Goal: Task Accomplishment & Management: Manage account settings

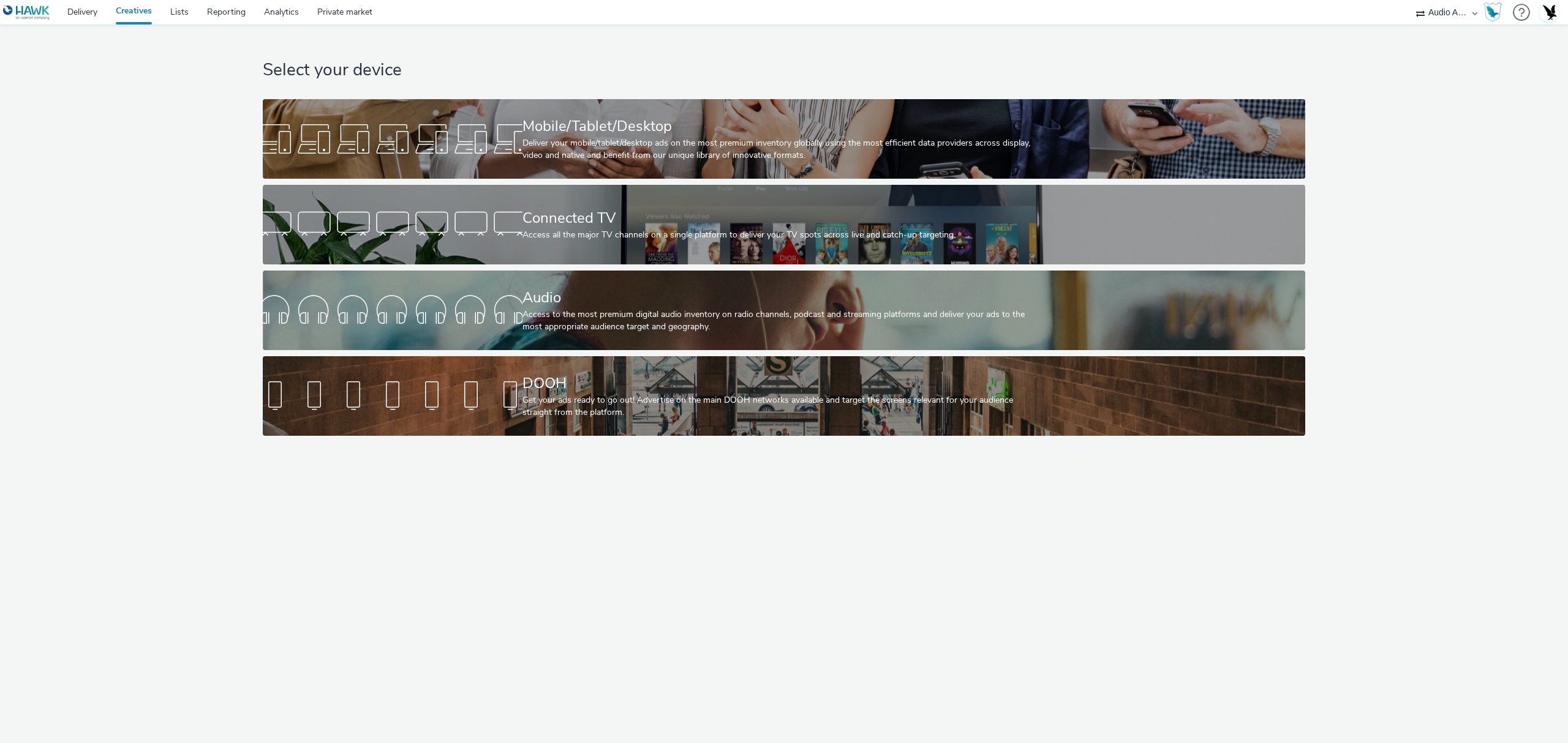
select select "72000950-a0a7-427d-a4e5-c6bc812fbb51"
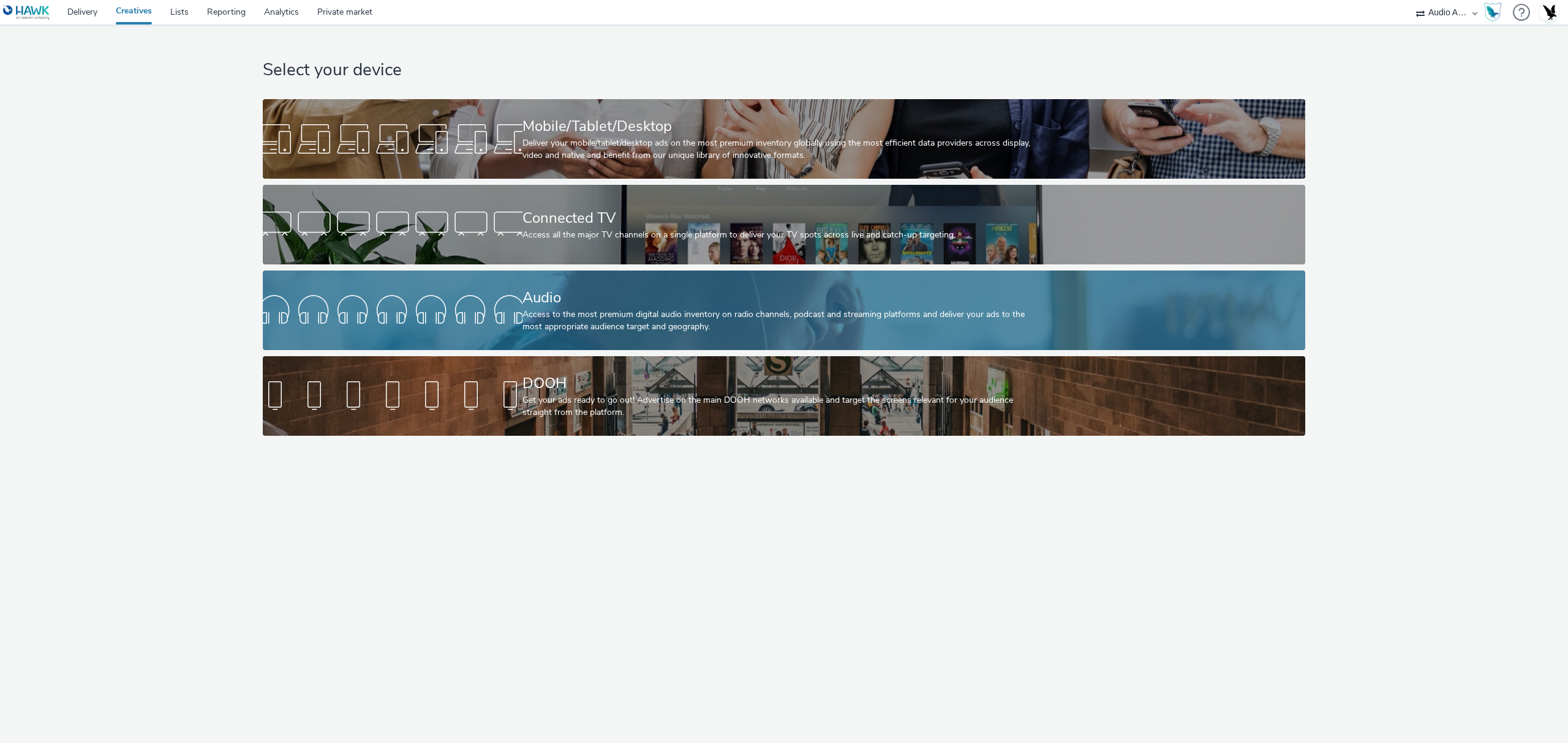
click at [626, 282] on div "Audio Access to the most premium digital audio inventory on radio channels, pod…" at bounding box center [781, 310] width 519 height 80
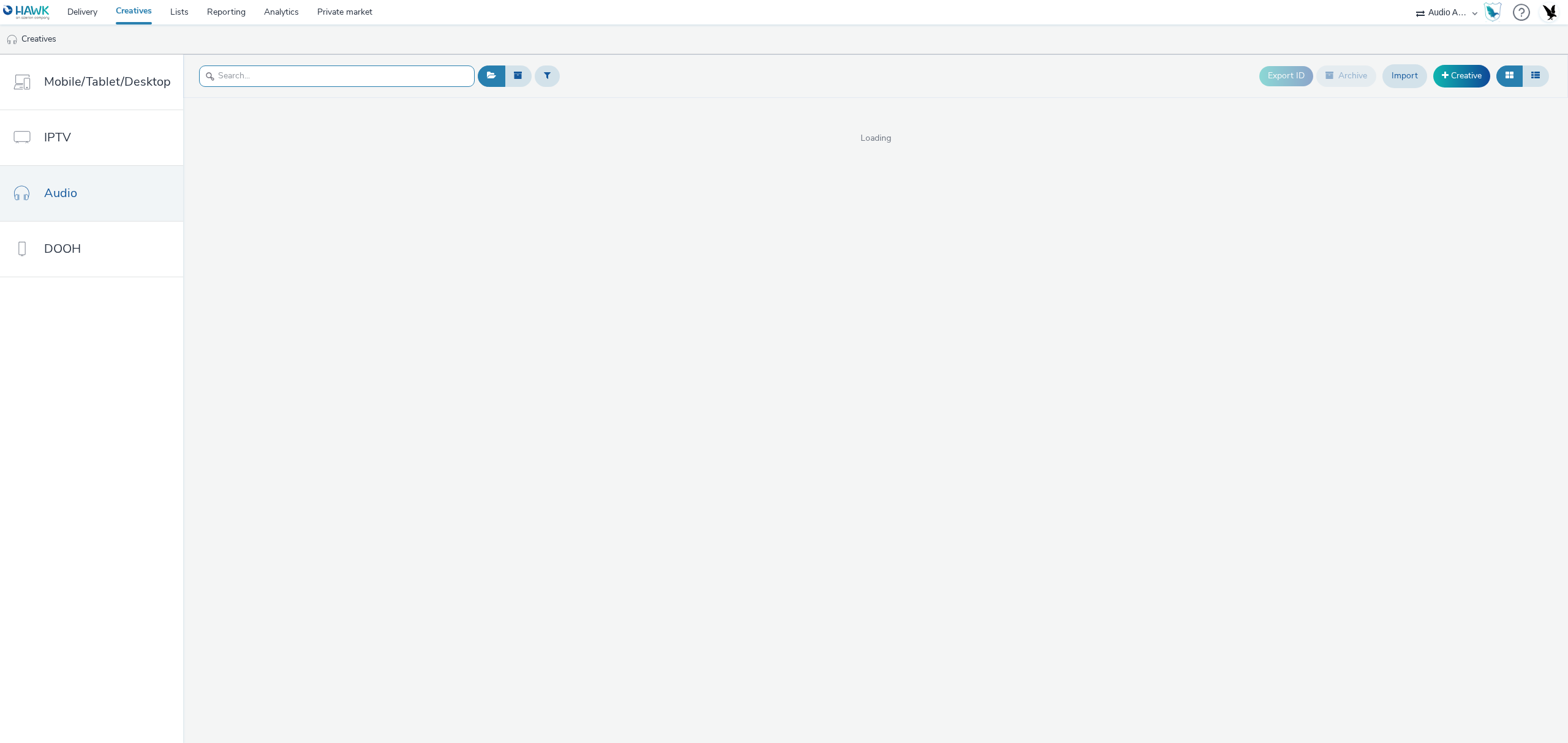
click at [306, 71] on input "text" at bounding box center [337, 76] width 276 height 21
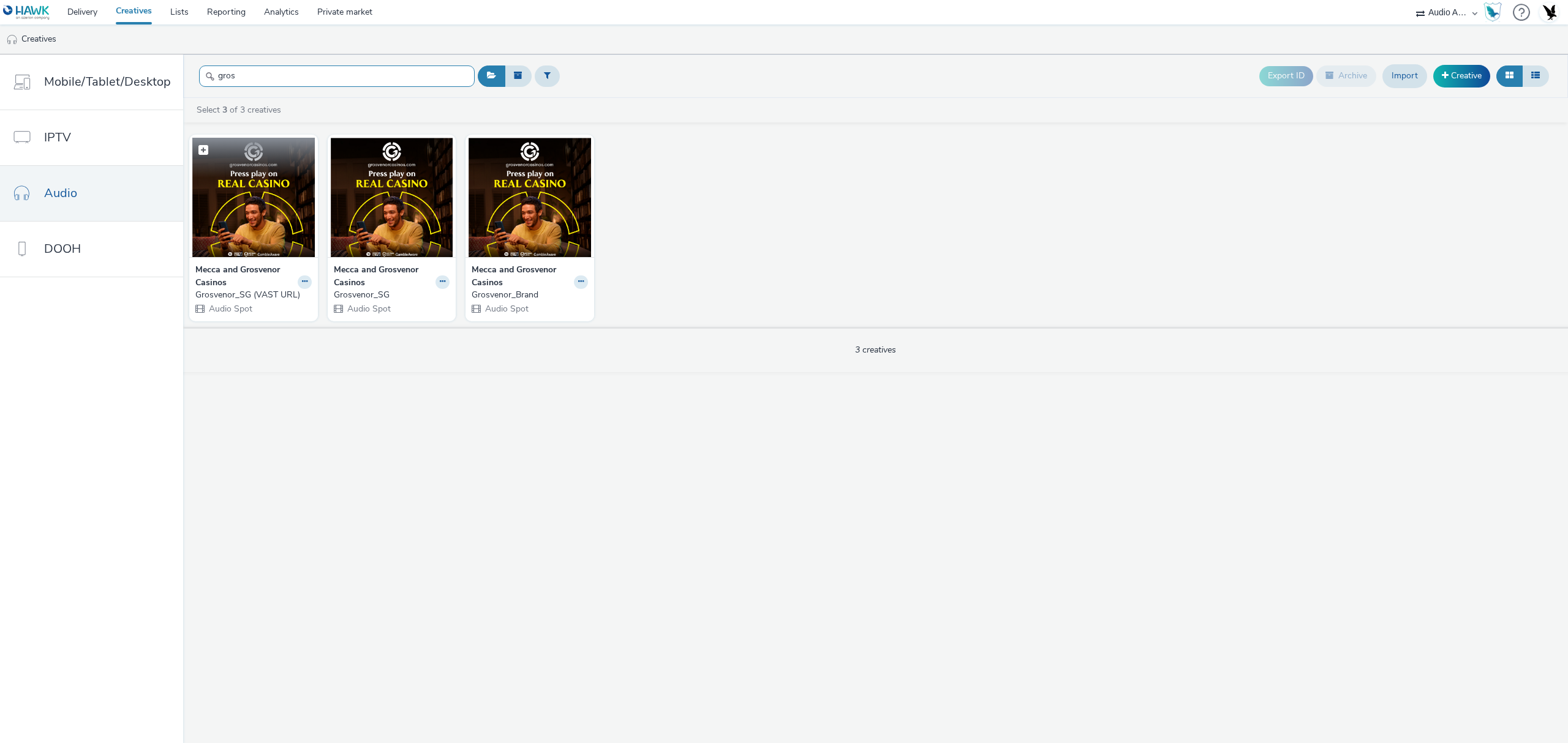
type input "gros"
click at [254, 242] on img at bounding box center [253, 197] width 122 height 119
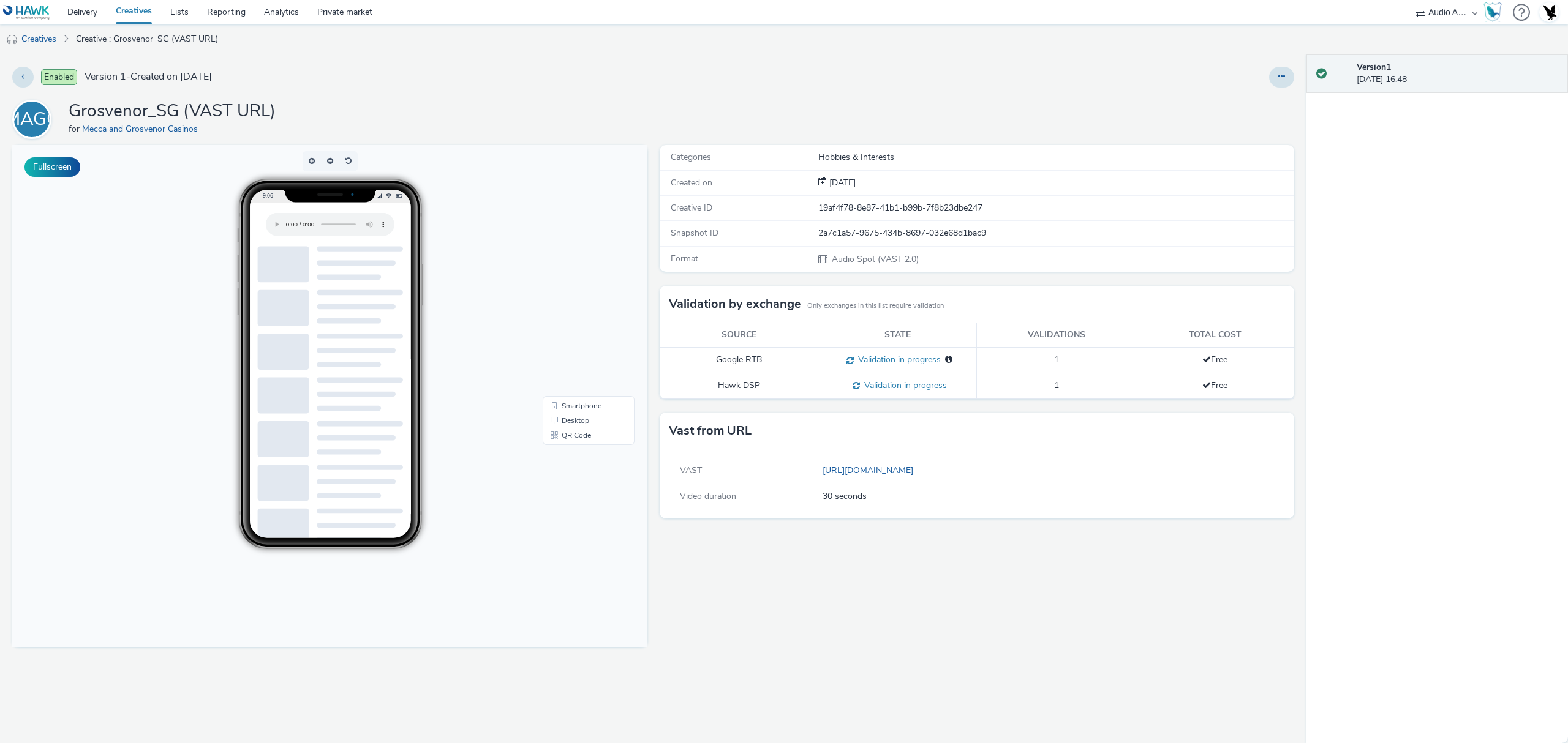
drag, startPoint x: 331, startPoint y: 246, endPoint x: 468, endPoint y: 295, distance: 145.5
click at [468, 295] on div "9:06" at bounding box center [329, 363] width 334 height 370
click at [1294, 75] on button at bounding box center [1282, 77] width 25 height 21
click at [1255, 111] on link "Edit" at bounding box center [1248, 101] width 92 height 24
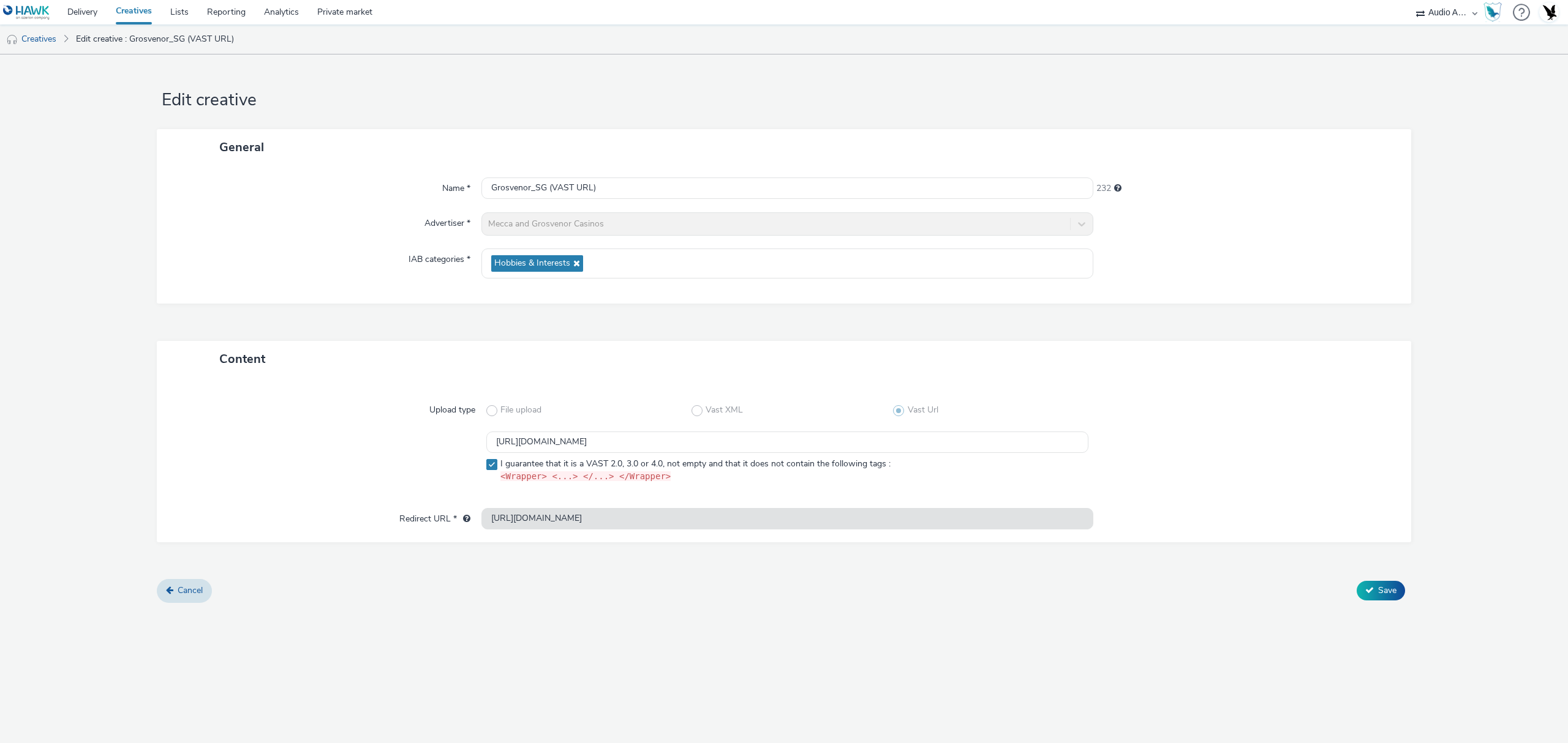
drag, startPoint x: 1255, startPoint y: 111, endPoint x: 869, endPoint y: 418, distance: 493.2
click at [869, 418] on div "File upload Vast XML Vast Url" at bounding box center [788, 411] width 602 height 22
click at [195, 584] on link "Cancel" at bounding box center [185, 591] width 55 height 23
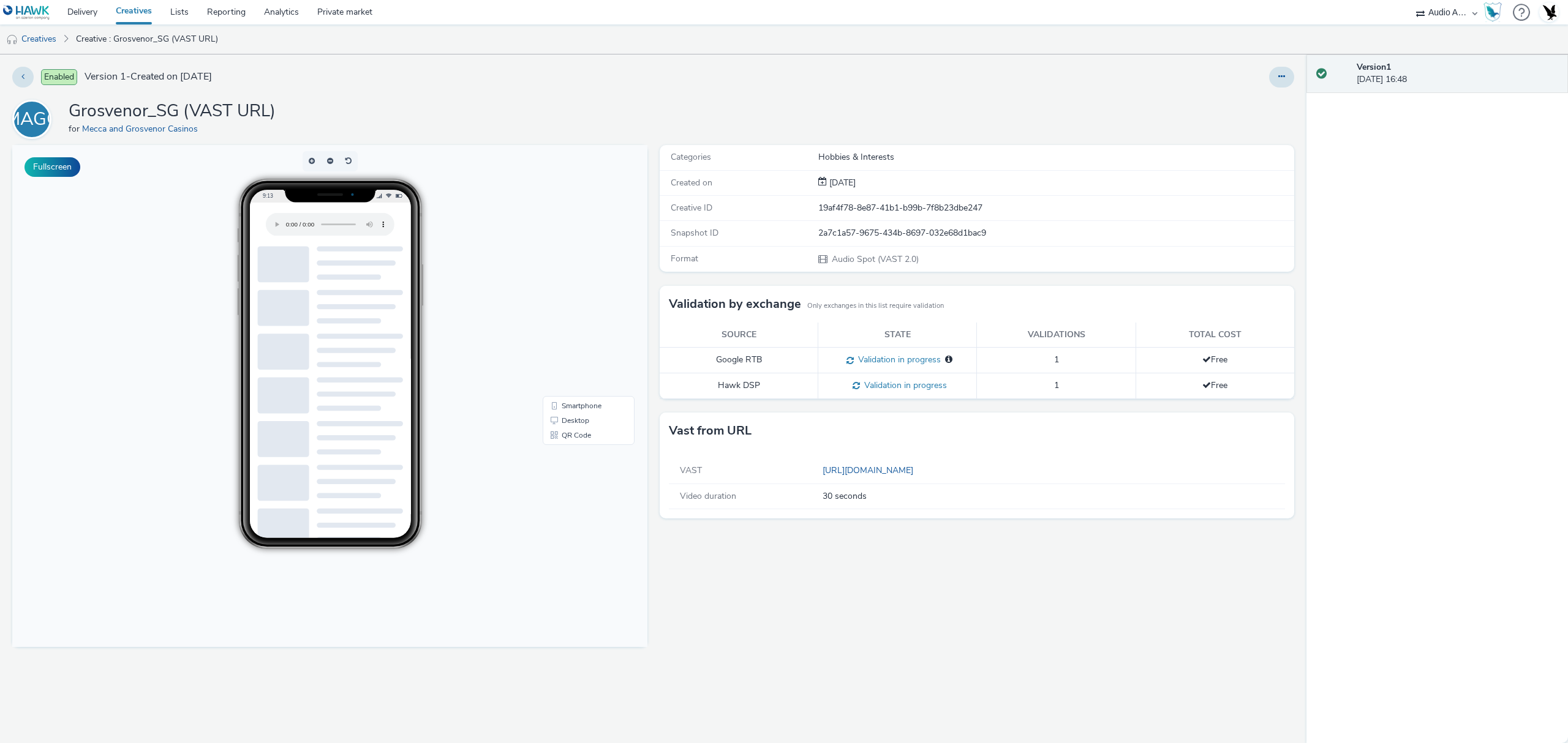
drag, startPoint x: 177, startPoint y: 599, endPoint x: 171, endPoint y: 607, distance: 10.0
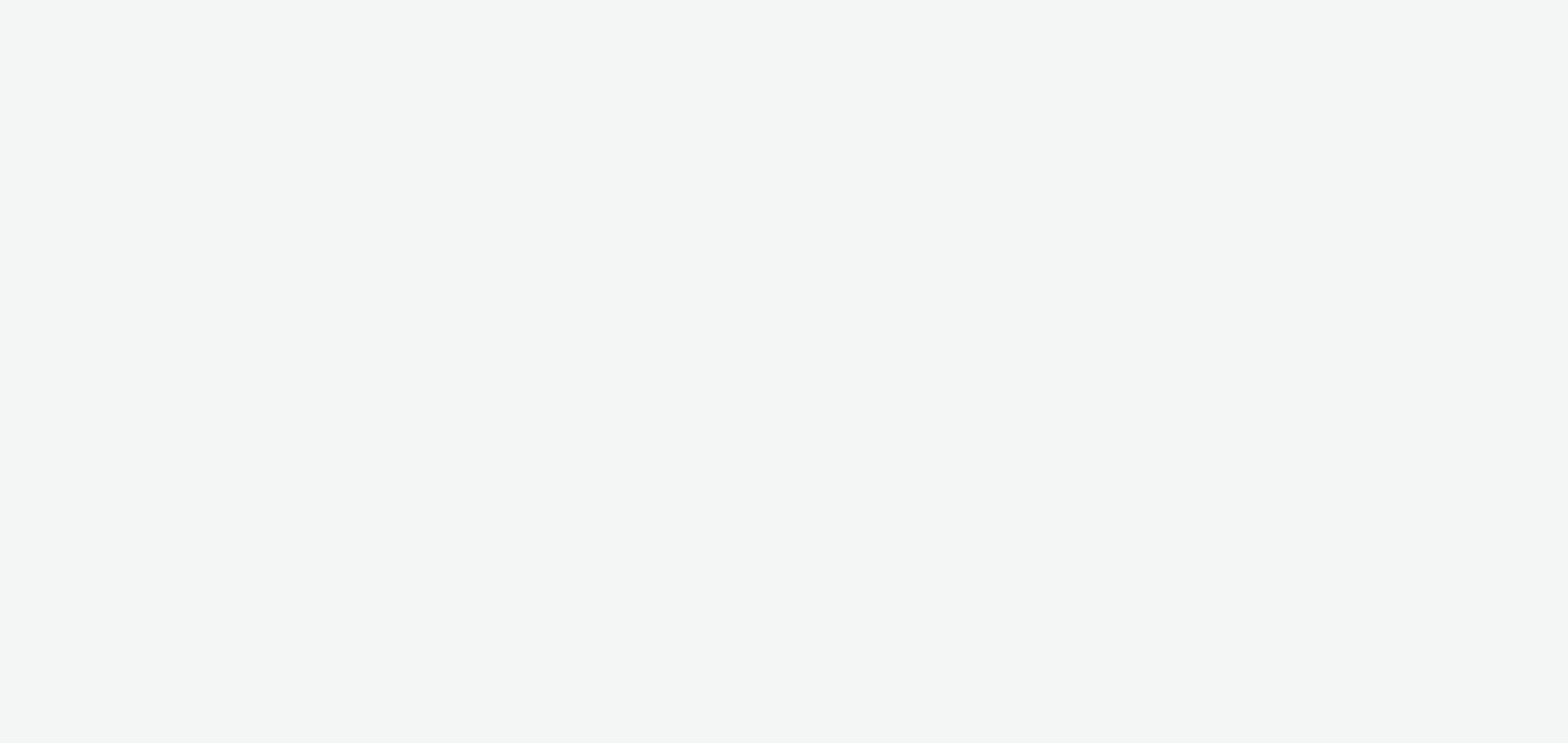
select select "72000950-a0a7-427d-a4e5-c6bc812fbb51"
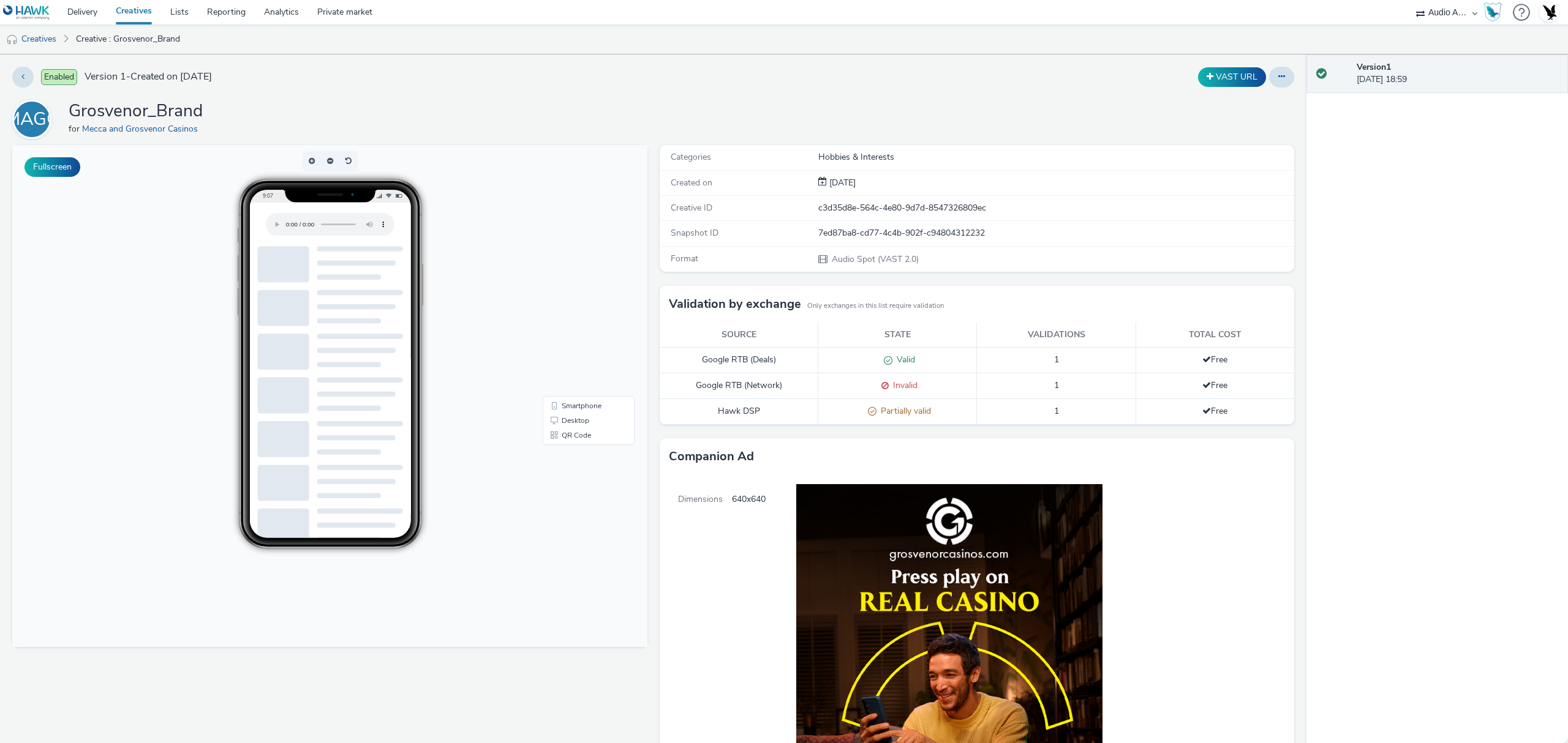
scroll to position [272, 0]
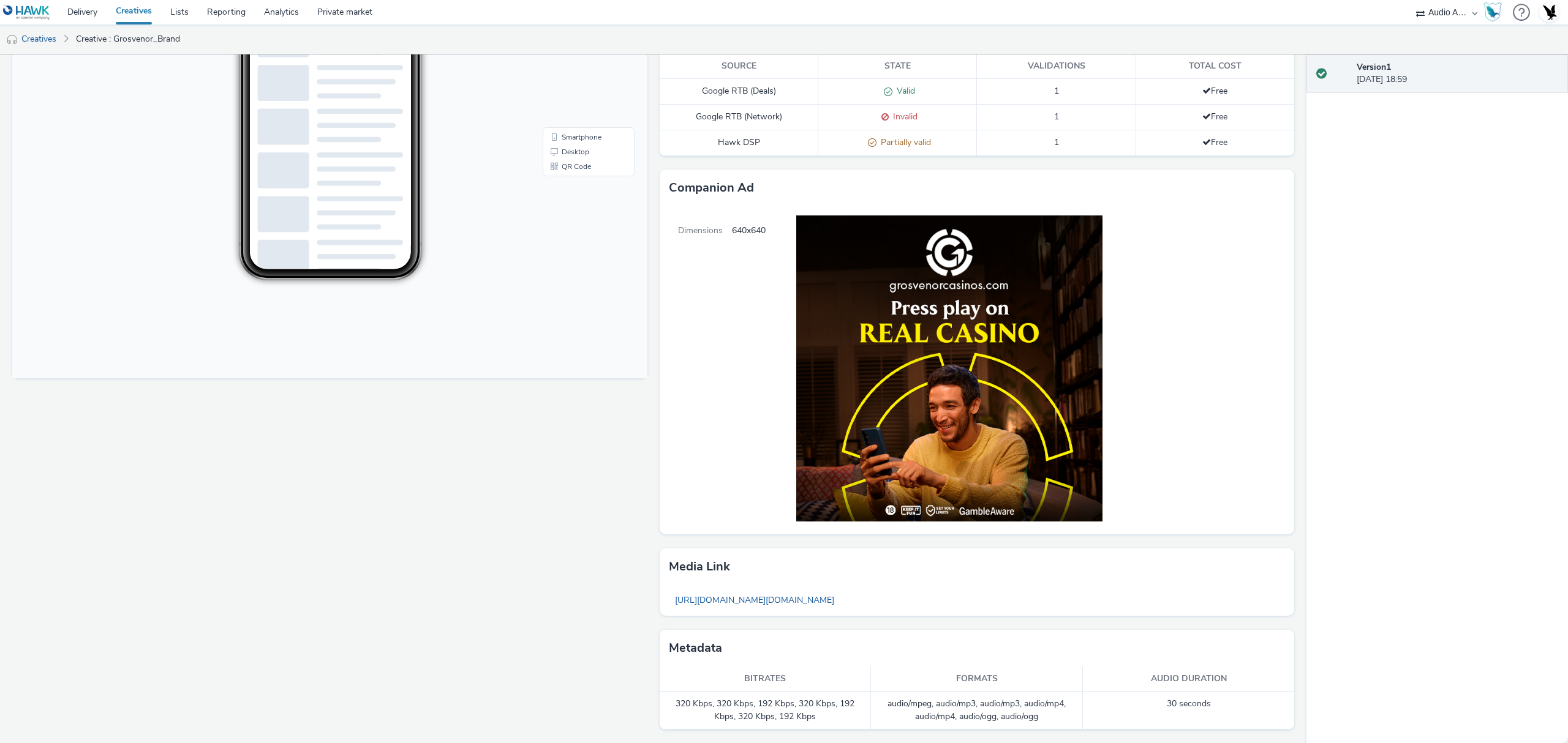
click at [938, 449] on img at bounding box center [938, 368] width 346 height 325
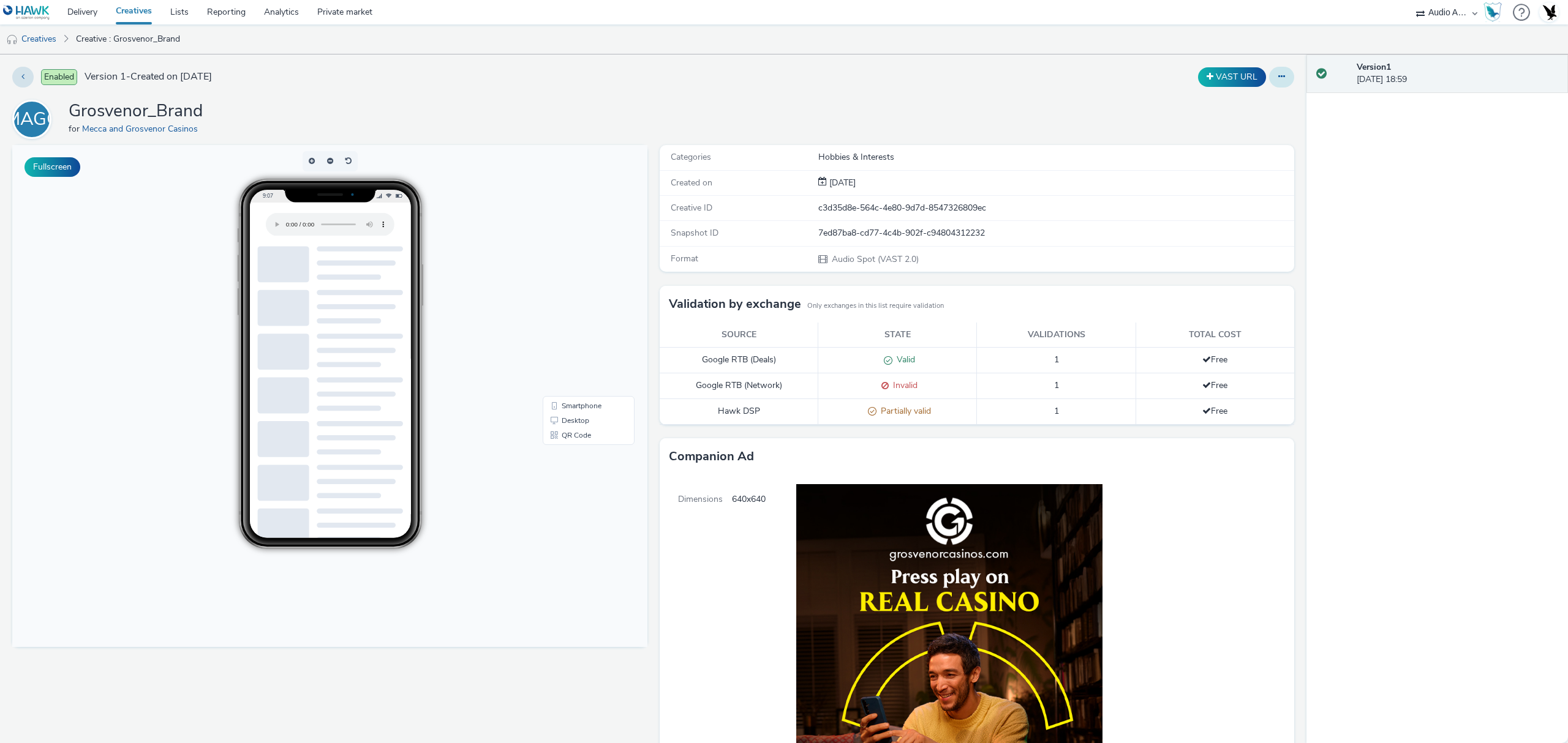
click at [1275, 80] on button at bounding box center [1282, 77] width 25 height 21
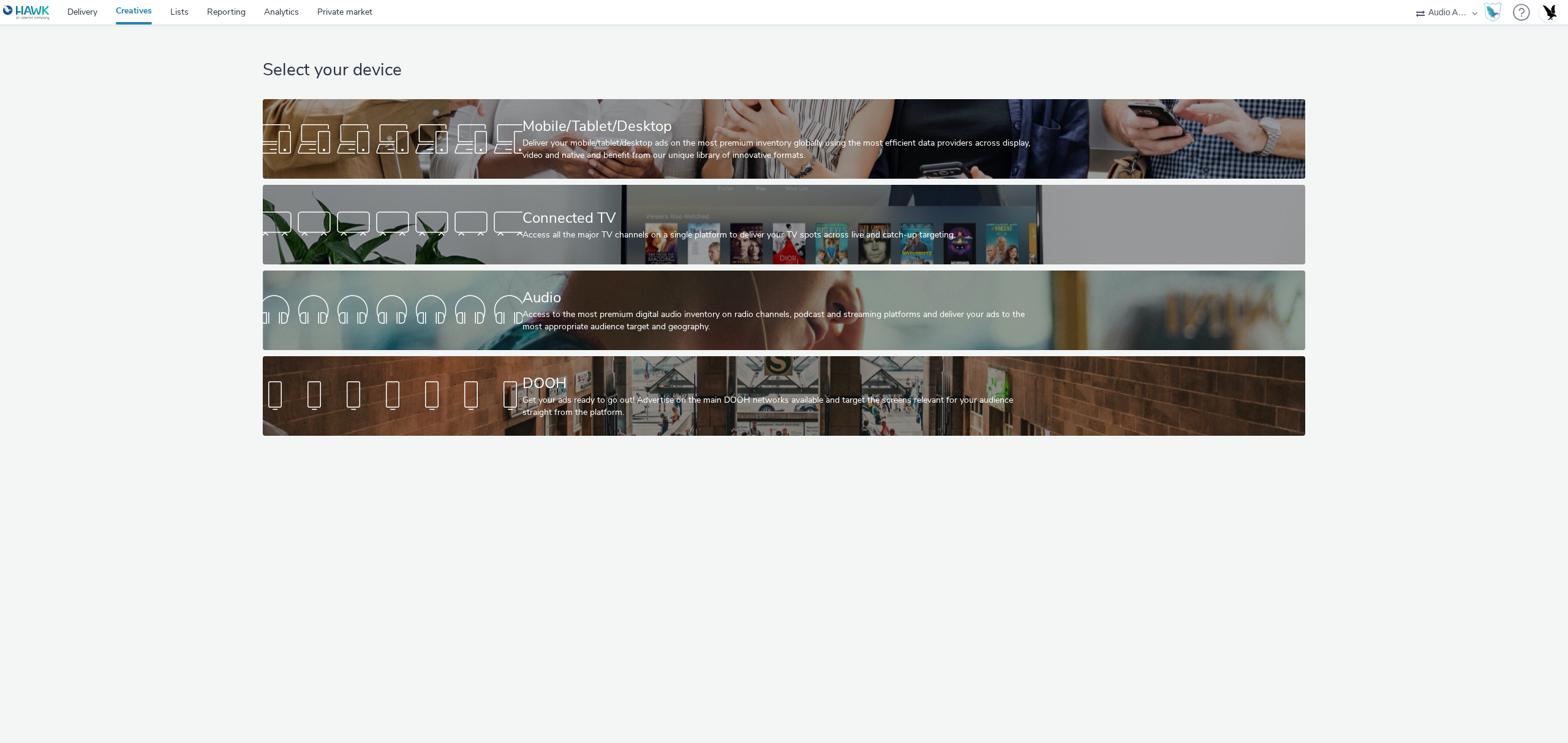
select select "72000950-a0a7-427d-a4e5-c6bc812fbb51"
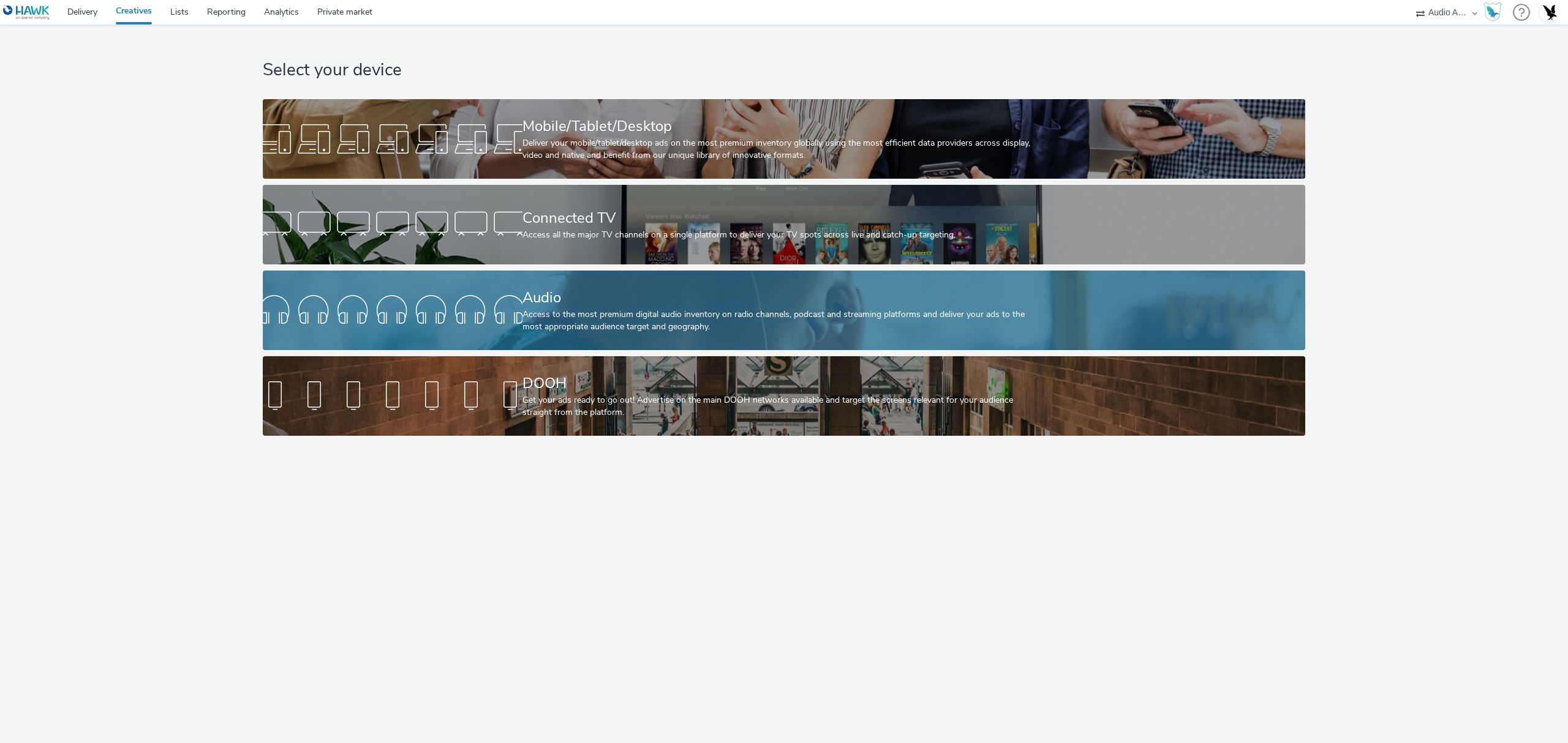
click at [613, 316] on div "Access to the most premium digital audio inventory on radio channels, podcast a…" at bounding box center [781, 321] width 519 height 25
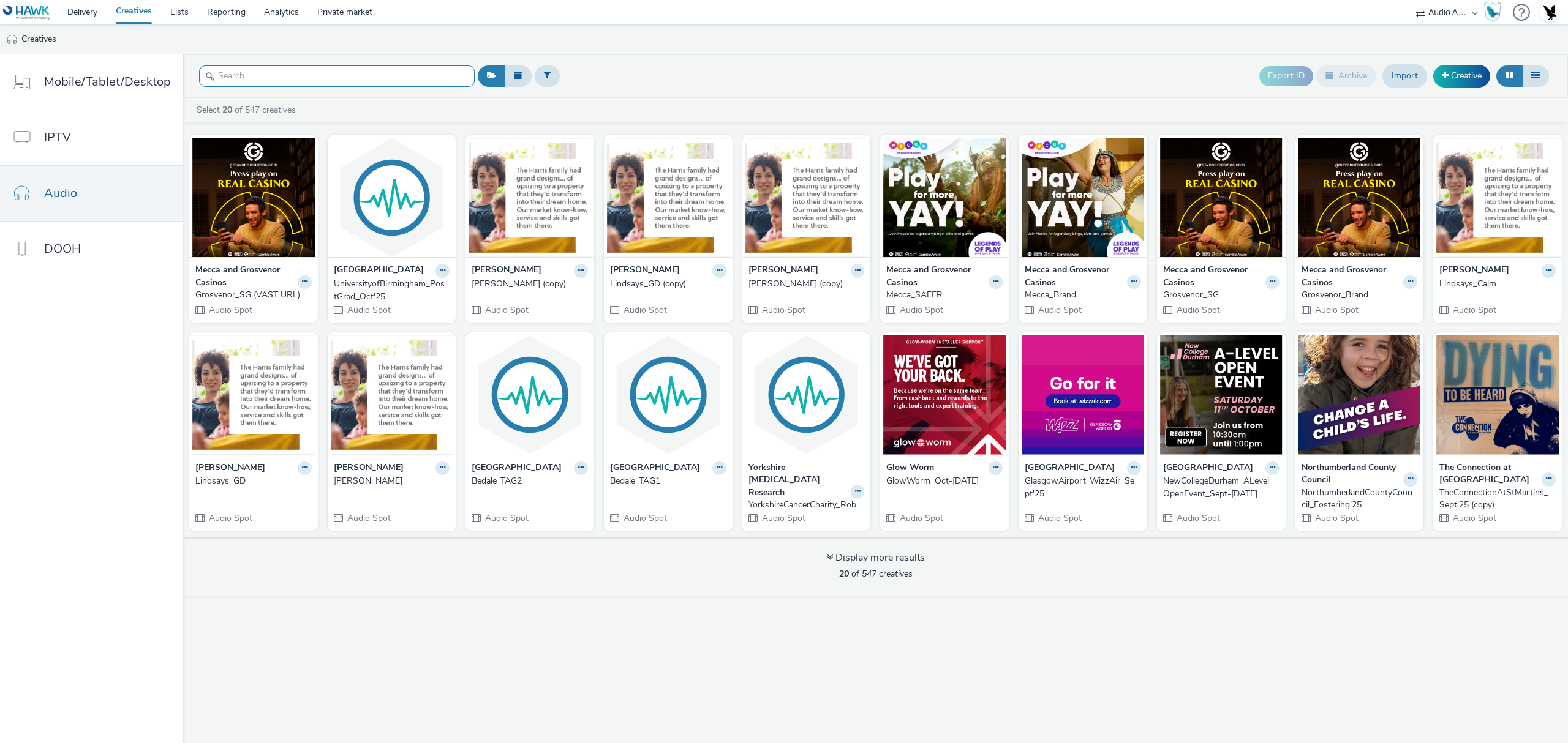
click at [348, 75] on input "text" at bounding box center [337, 76] width 276 height 21
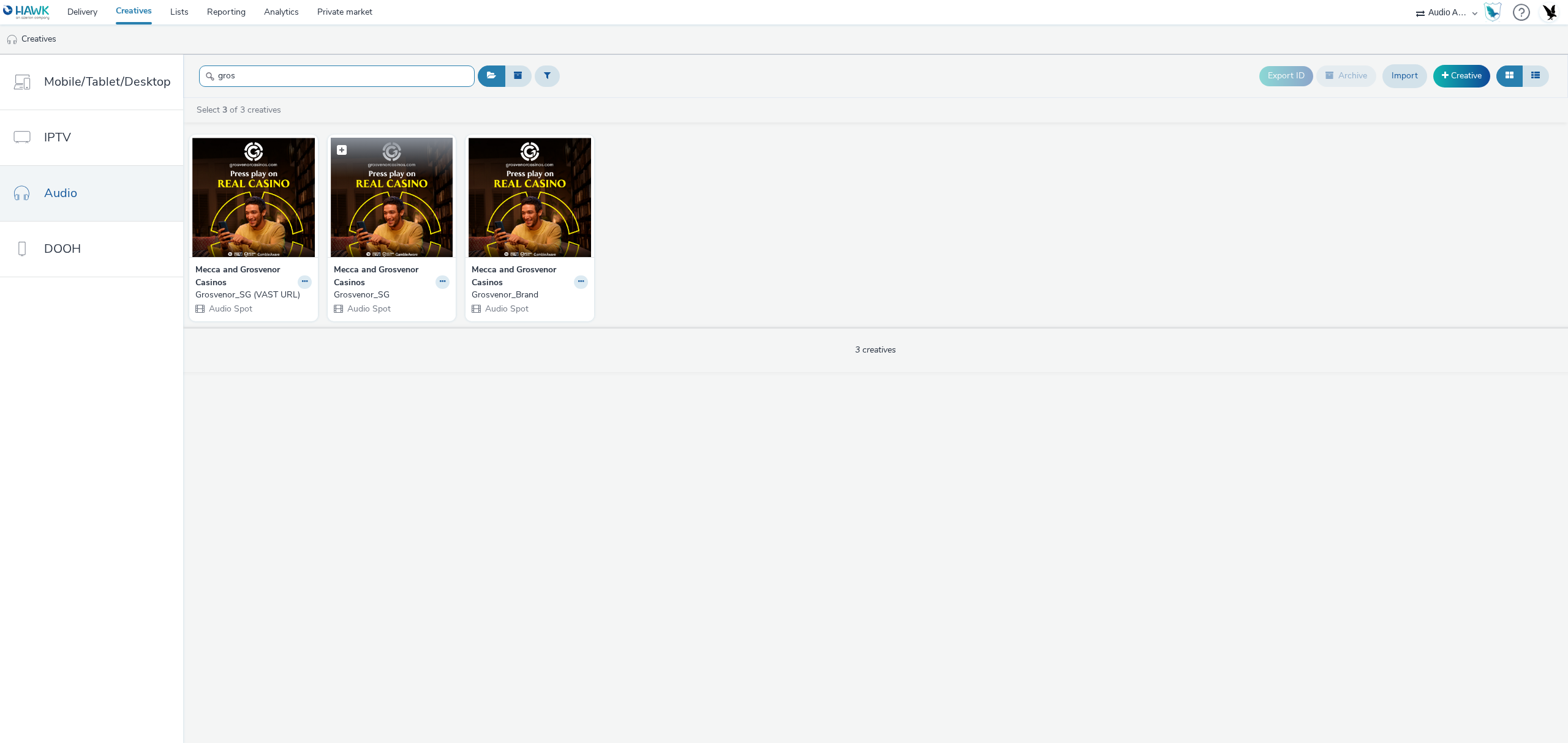
type input "gros"
click at [392, 219] on img at bounding box center [392, 197] width 122 height 119
click at [525, 233] on img at bounding box center [529, 197] width 122 height 119
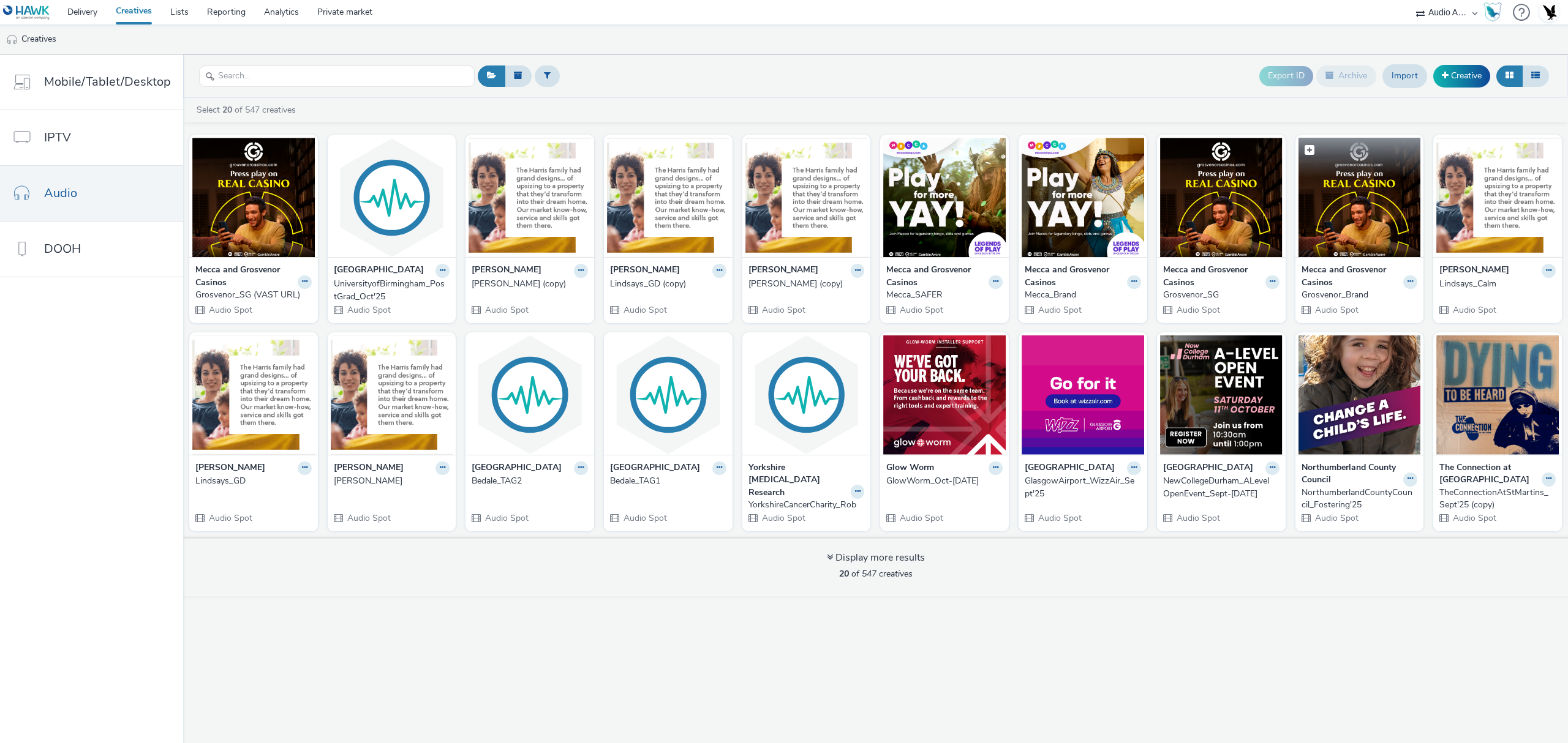
click at [1368, 251] on img at bounding box center [1359, 197] width 122 height 119
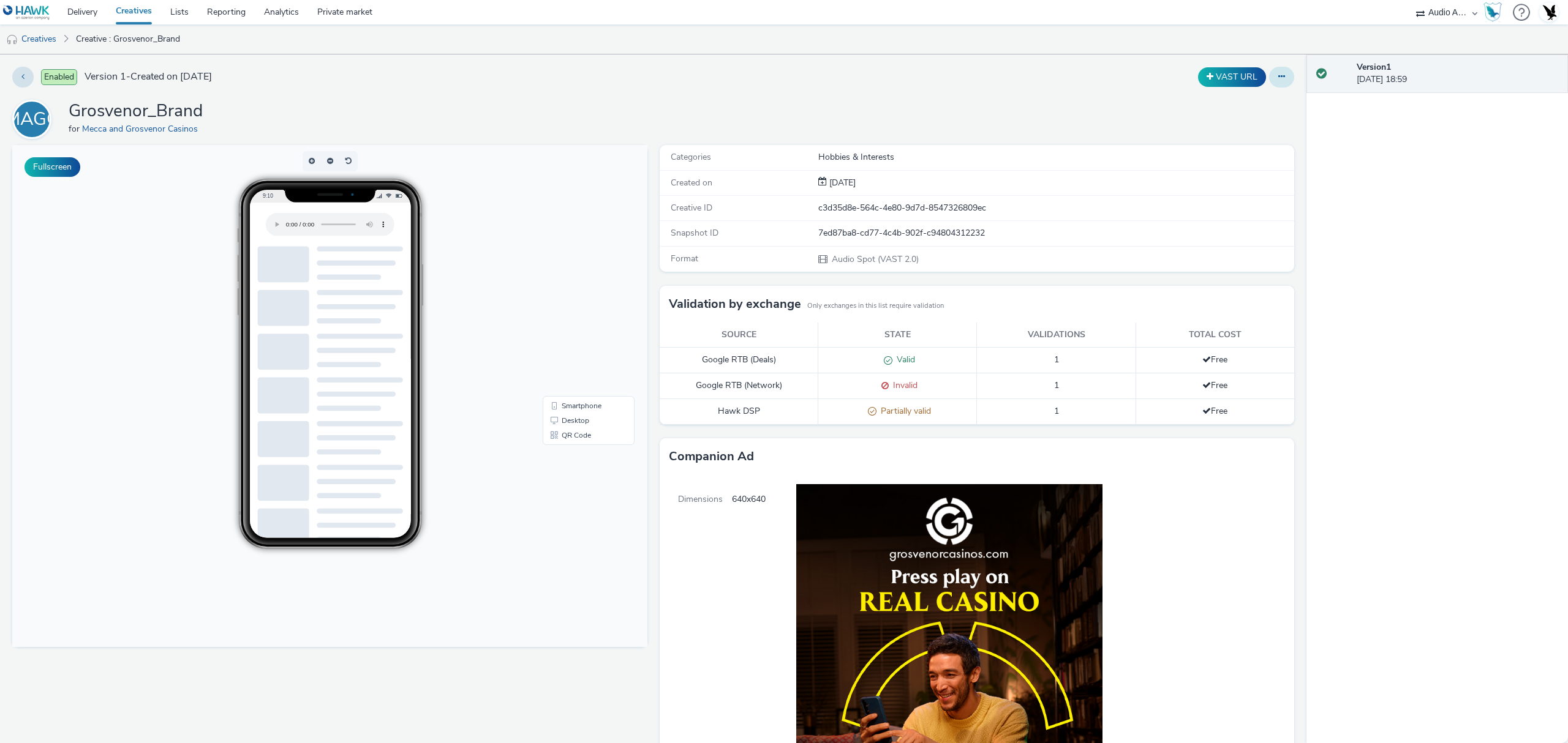
click at [1278, 81] on icon at bounding box center [1281, 76] width 7 height 9
click at [1255, 103] on link "Edit" at bounding box center [1248, 101] width 92 height 24
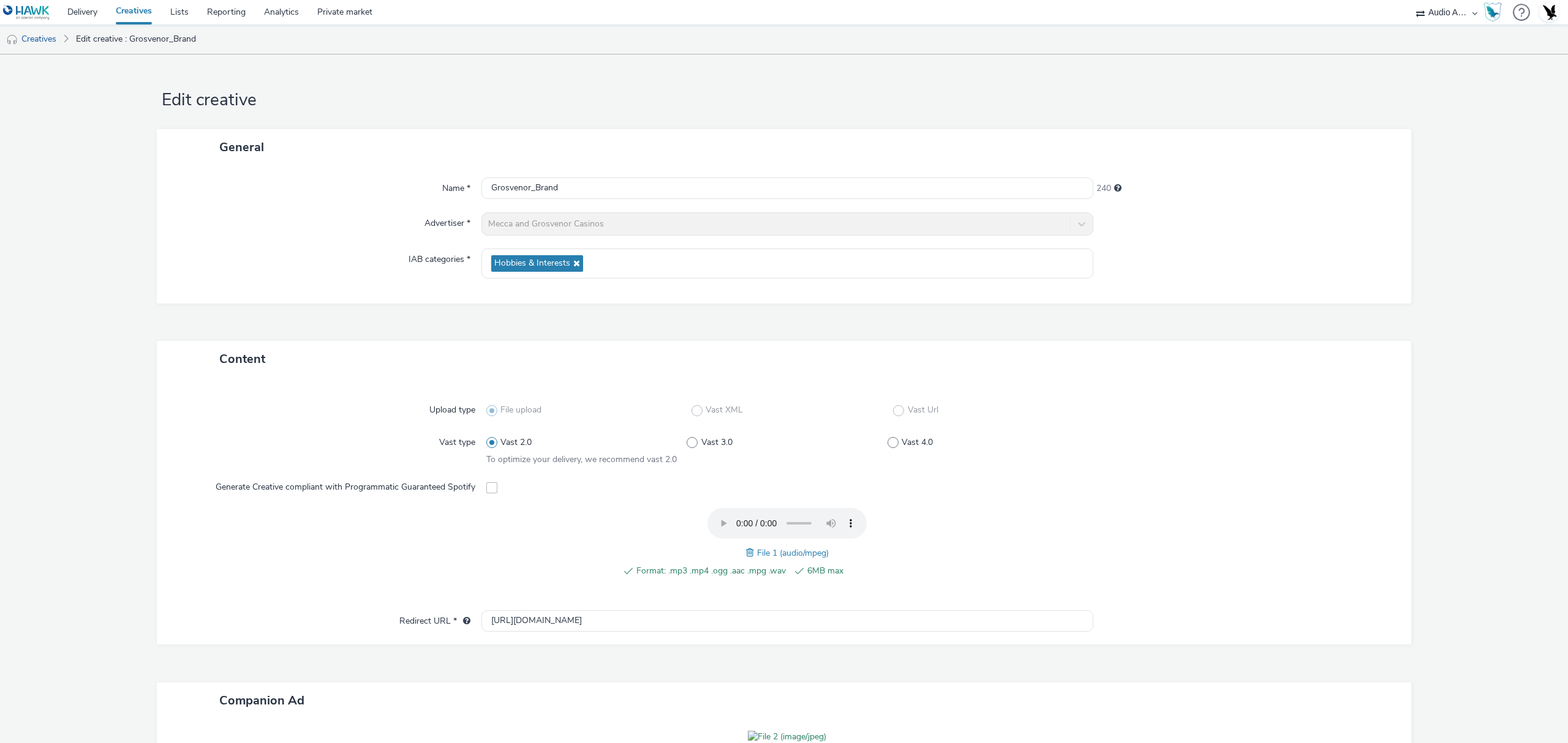
drag, startPoint x: 988, startPoint y: 167, endPoint x: 965, endPoint y: 163, distance: 23.3
click at [965, 163] on div "General" at bounding box center [784, 148] width 1254 height 36
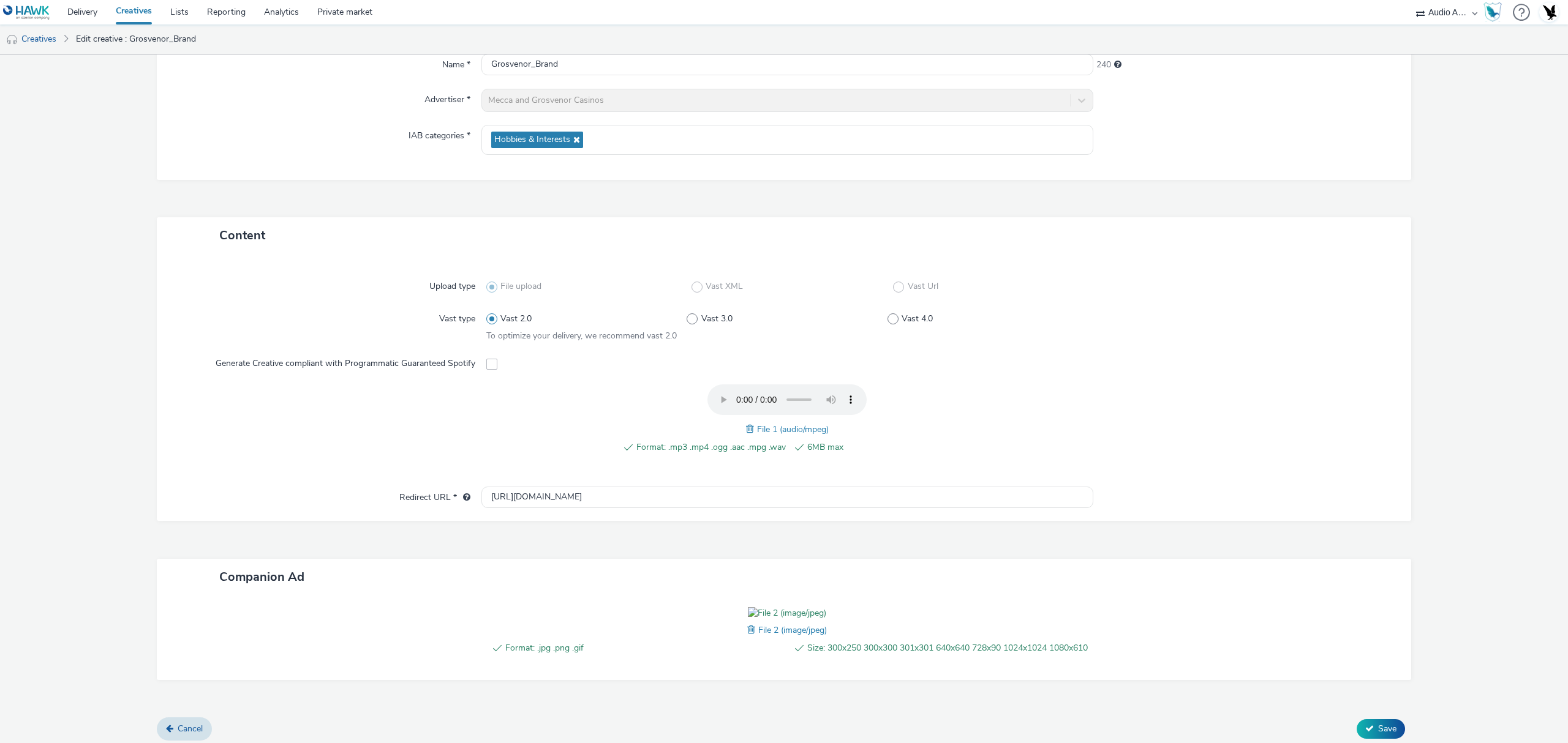
scroll to position [212, 0]
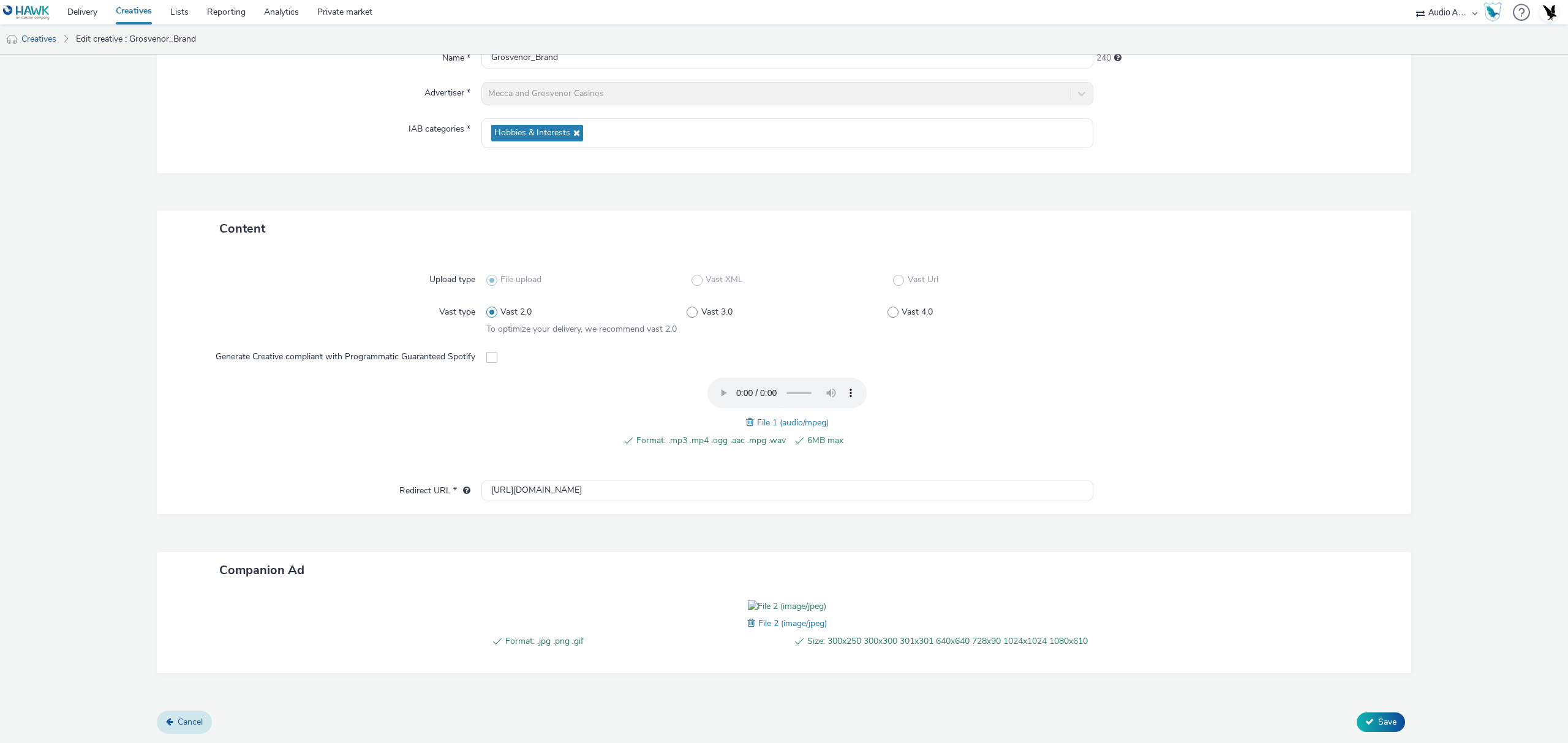
click at [178, 730] on link "Cancel" at bounding box center [185, 722] width 55 height 23
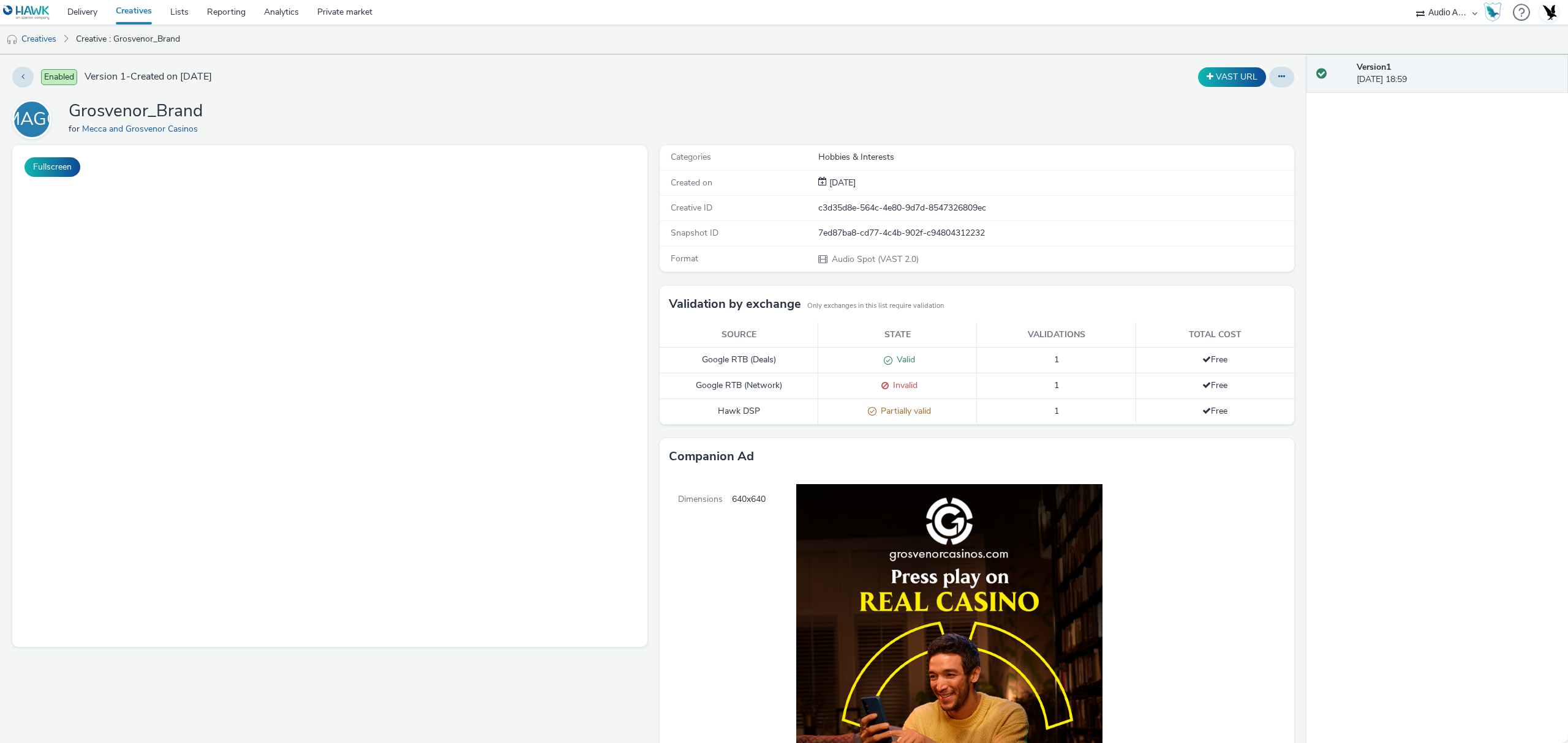
select select "72000950-a0a7-427d-a4e5-c6bc812fbb51"
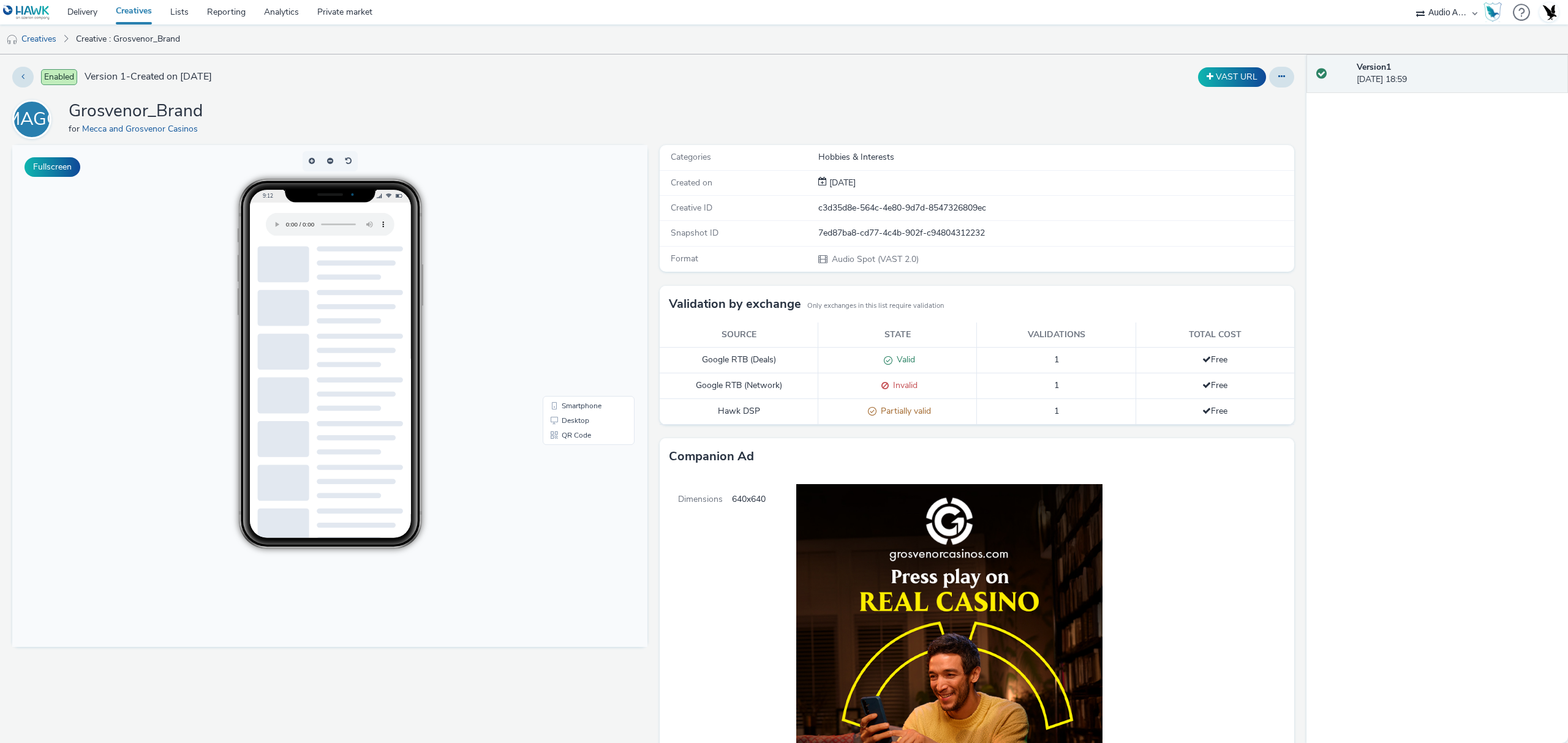
scroll to position [272, 0]
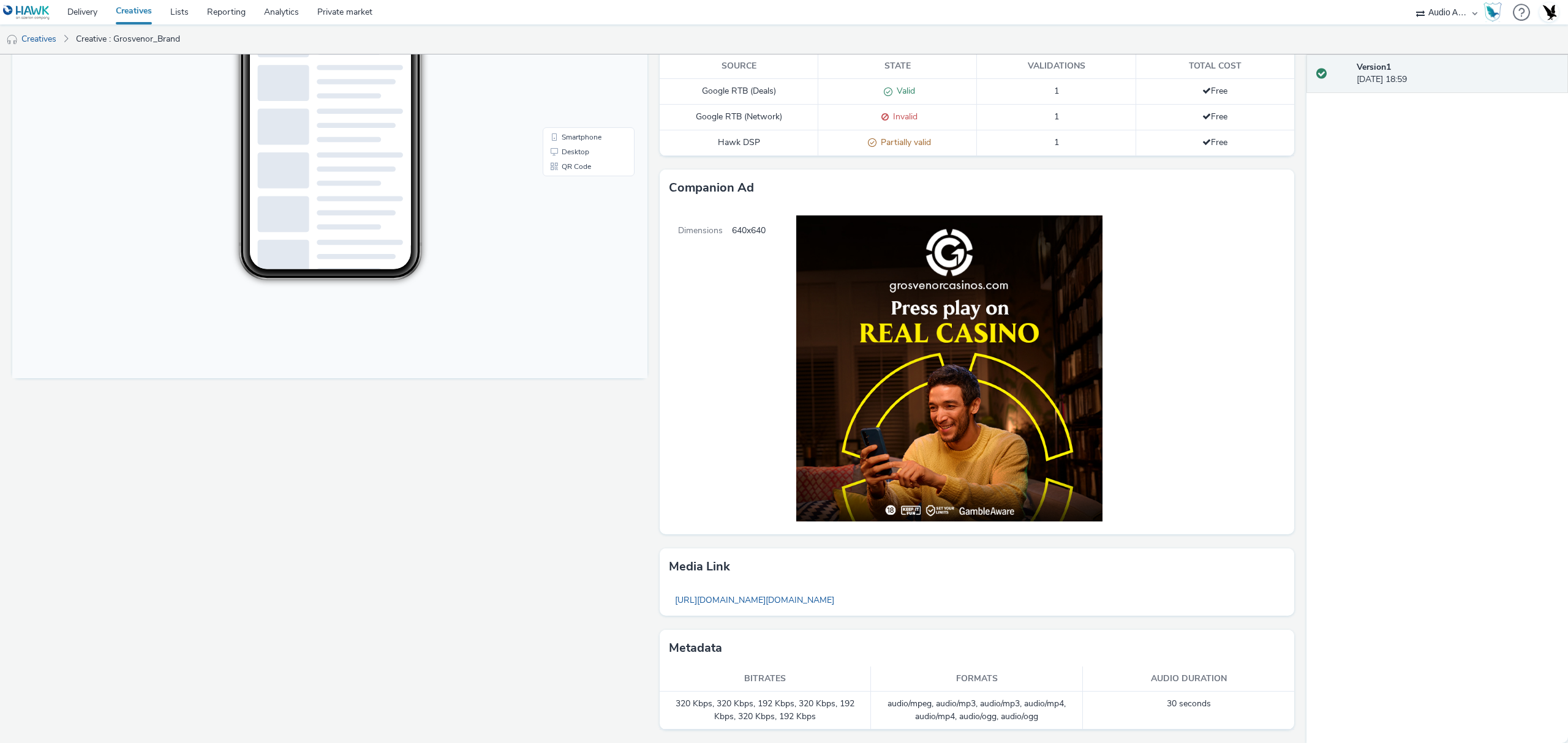
click at [964, 349] on img at bounding box center [938, 368] width 346 height 325
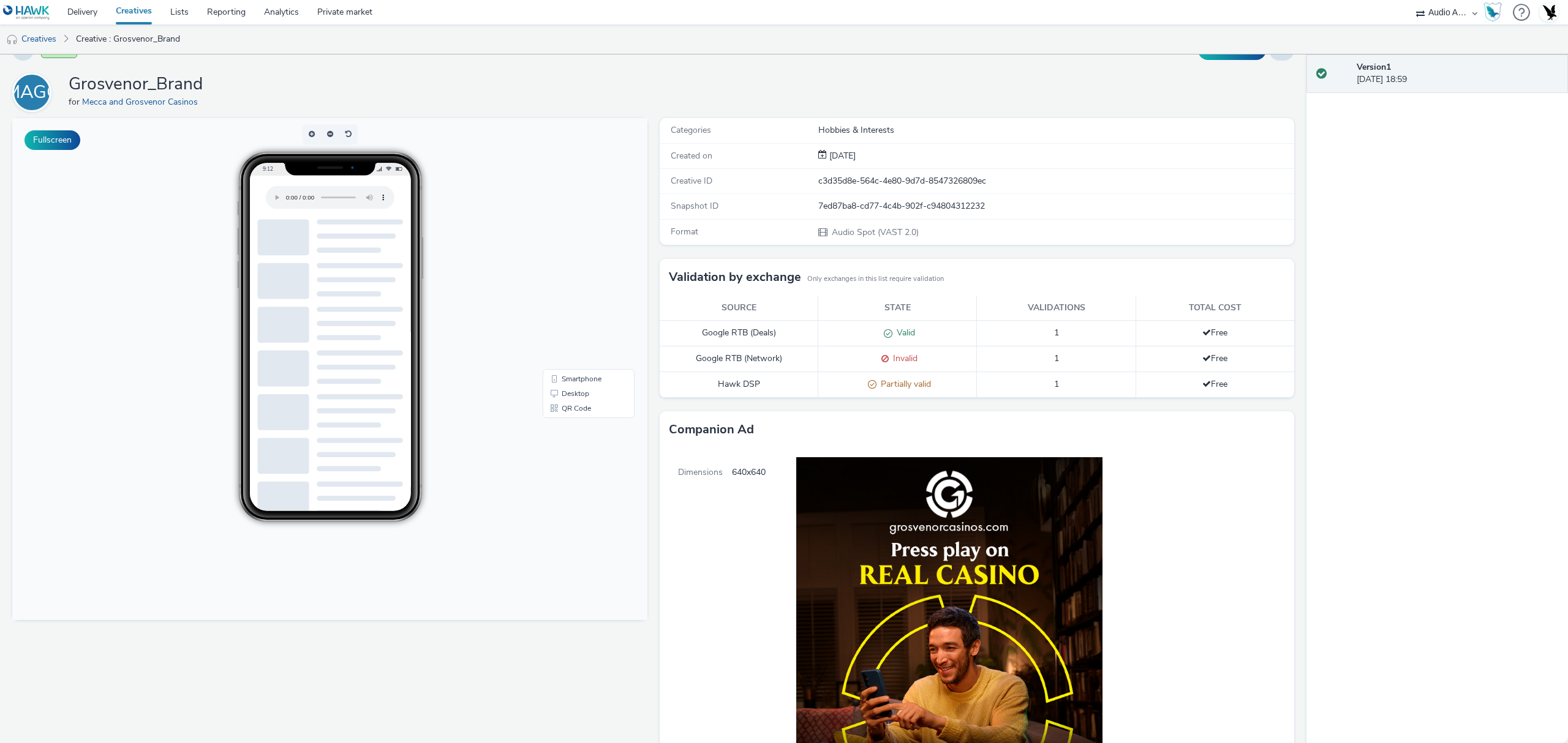
scroll to position [0, 0]
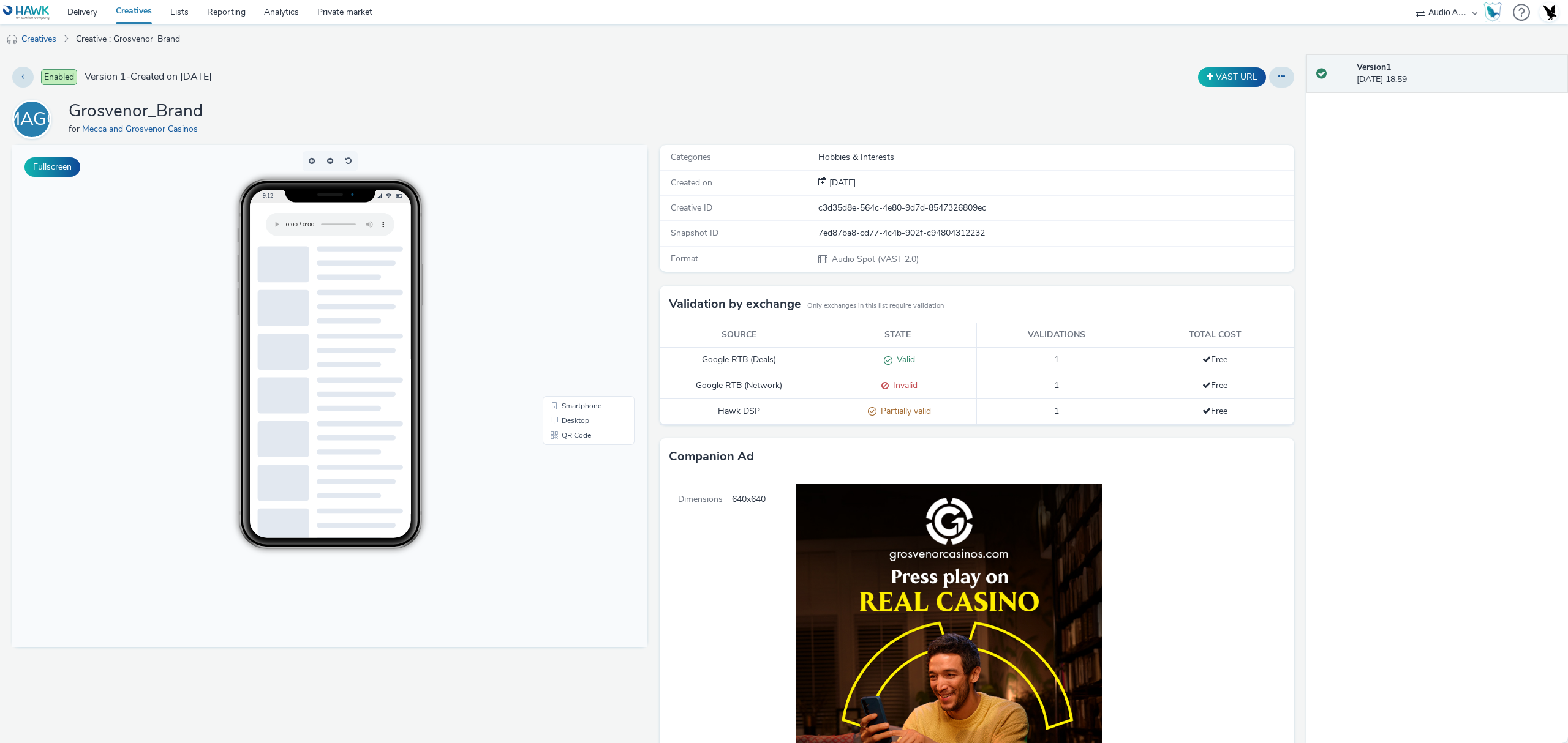
click at [162, 135] on div "for Mecca and Grosvenor Casinos" at bounding box center [136, 129] width 134 height 13
click at [157, 126] on link "Mecca and Grosvenor Casinos" at bounding box center [142, 129] width 121 height 12
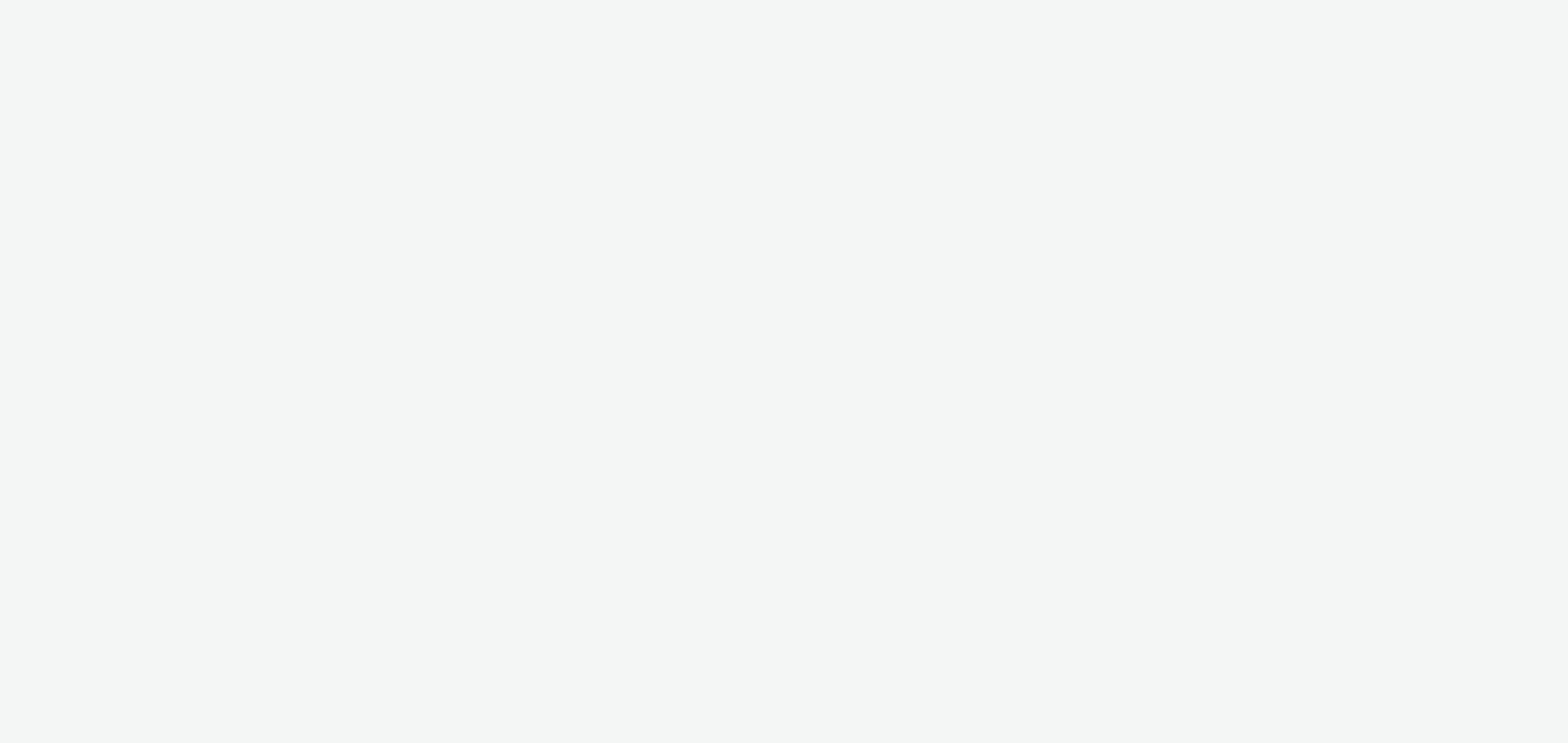
select select "72000950-a0a7-427d-a4e5-c6bc812fbb51"
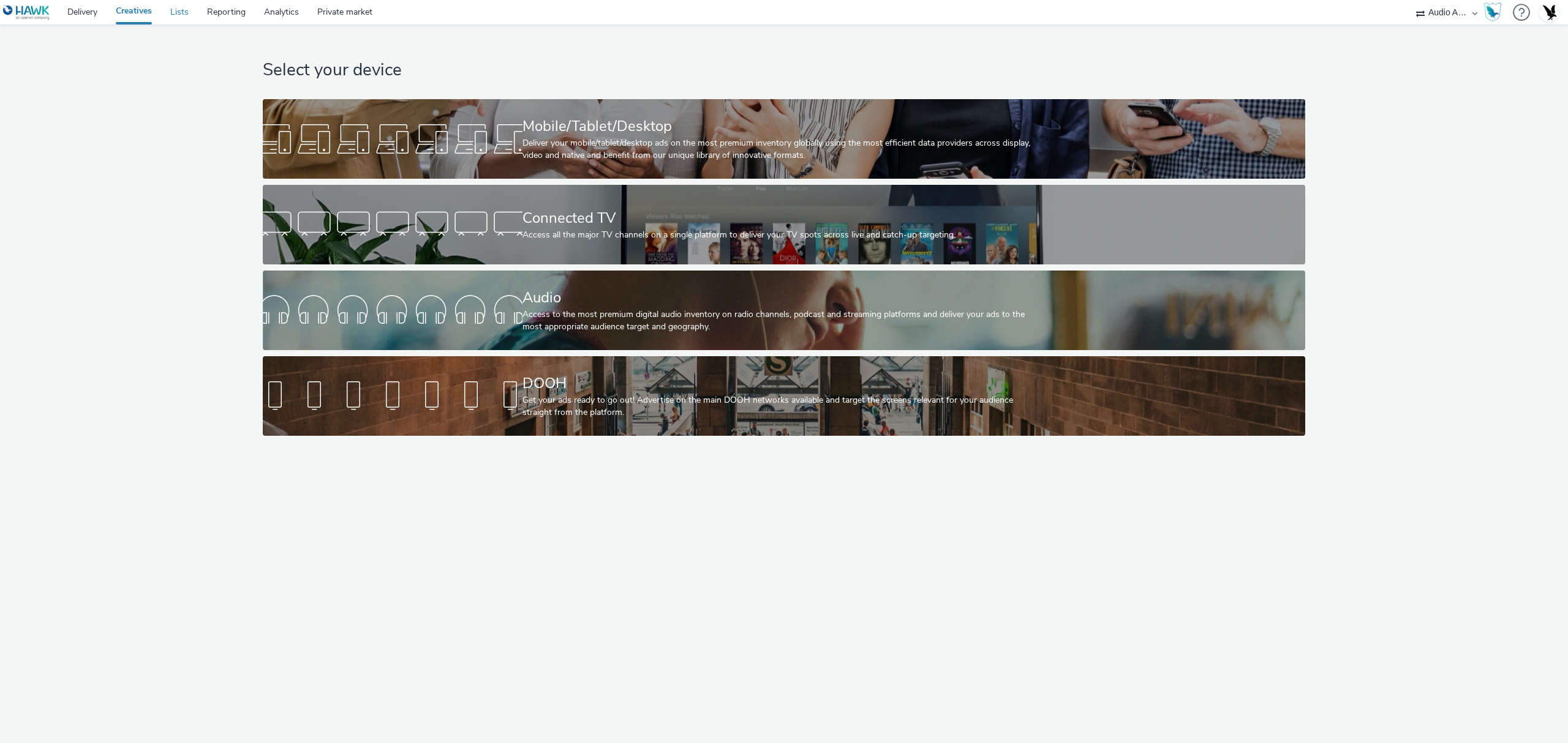
click at [173, 6] on link "Lists" at bounding box center [179, 12] width 37 height 24
